Goal: Book appointment/travel/reservation

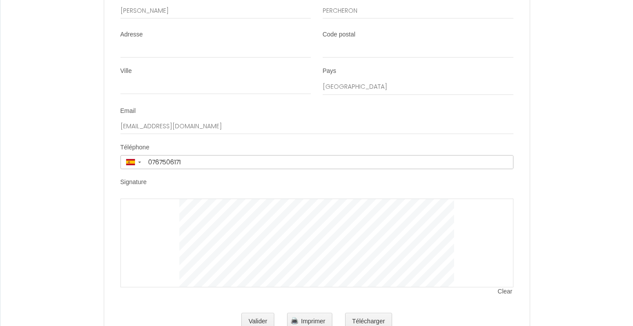
scroll to position [1530, 0]
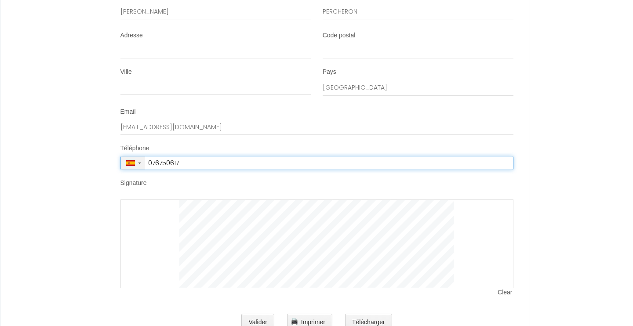
click at [140, 159] on span "▼" at bounding box center [133, 162] width 18 height 7
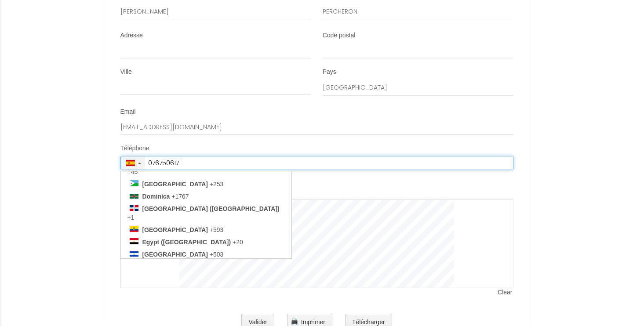
scroll to position [897, 0]
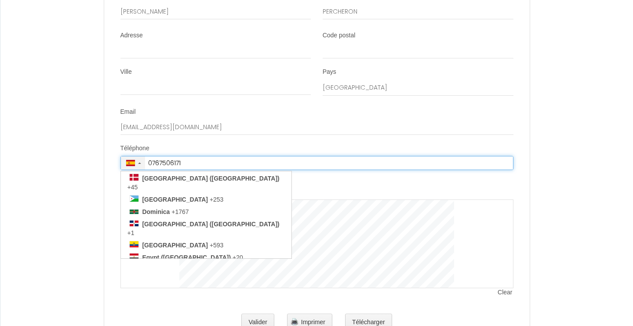
type input "+33 7 67 50 61 71"
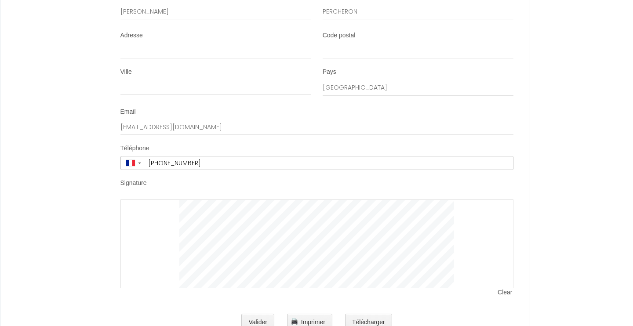
click at [133, 199] on div at bounding box center [316, 243] width 393 height 89
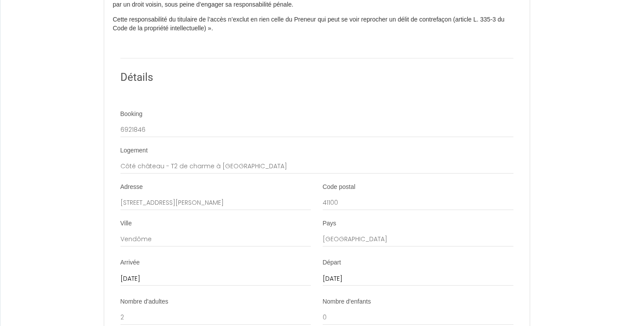
scroll to position [789, 0]
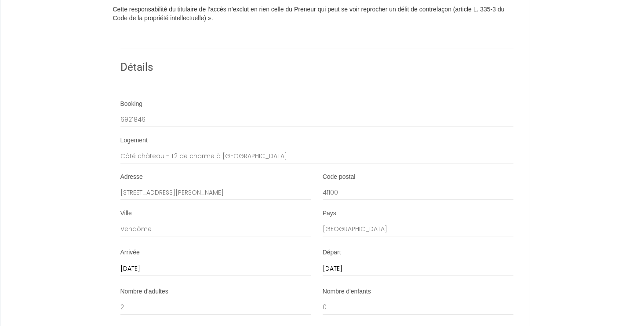
click at [143, 263] on input "[DATE]" at bounding box center [215, 268] width 191 height 11
click at [132, 275] on span "<" at bounding box center [130, 284] width 19 height 18
click at [241, 275] on span ">" at bounding box center [242, 284] width 19 height 18
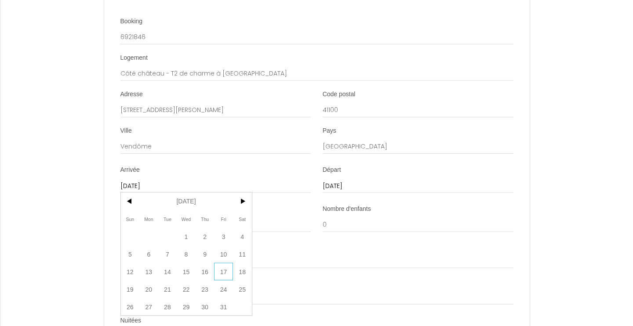
scroll to position [872, 0]
click at [237, 262] on span "18" at bounding box center [242, 271] width 19 height 18
type input "18 Sat October 2025"
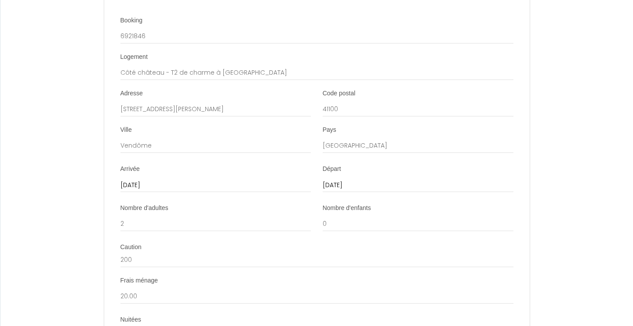
click at [328, 180] on input "[DATE]" at bounding box center [417, 185] width 191 height 11
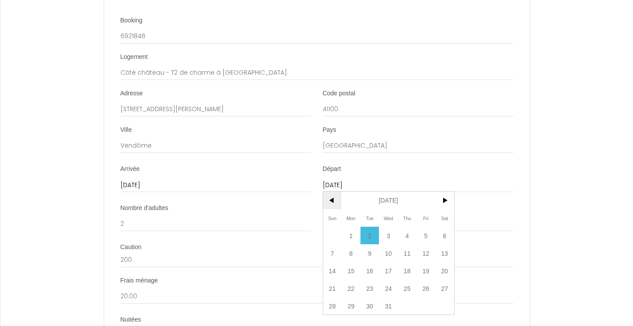
click at [333, 192] on span "<" at bounding box center [332, 201] width 19 height 18
click at [369, 279] on span "18" at bounding box center [369, 288] width 19 height 18
type input "18 Tue November 2025"
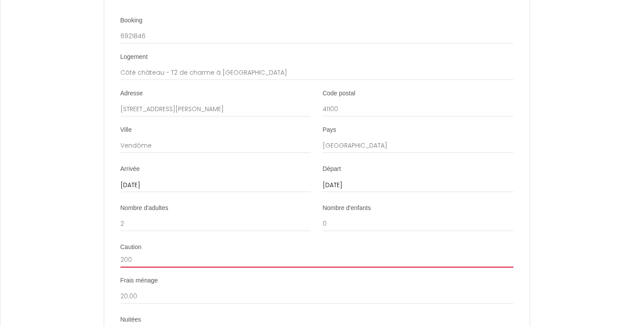
click at [143, 252] on input "200" at bounding box center [316, 260] width 393 height 16
type input "2"
type input "0"
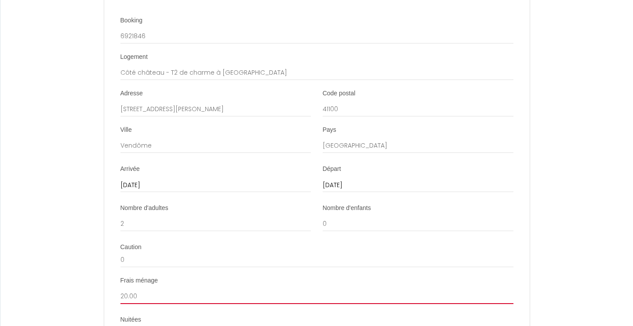
click at [141, 288] on input "20.00" at bounding box center [316, 296] width 393 height 16
type input "2"
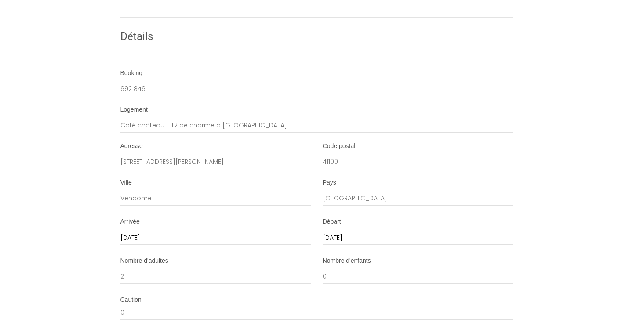
scroll to position [811, 0]
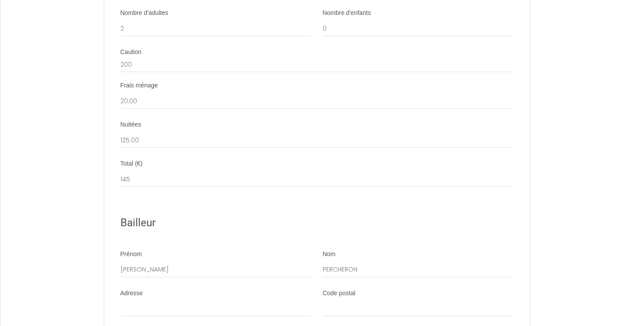
scroll to position [1066, 0]
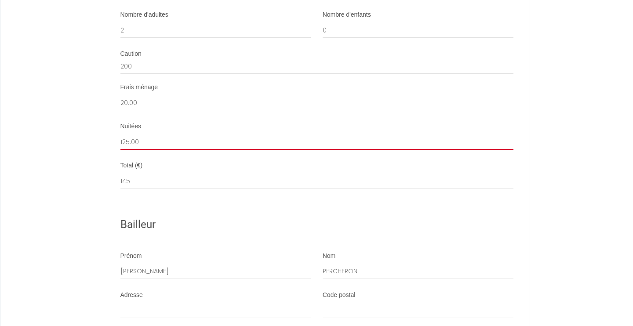
click at [152, 134] on input "125.00" at bounding box center [316, 142] width 393 height 16
type input "1"
